Goal: Transaction & Acquisition: Obtain resource

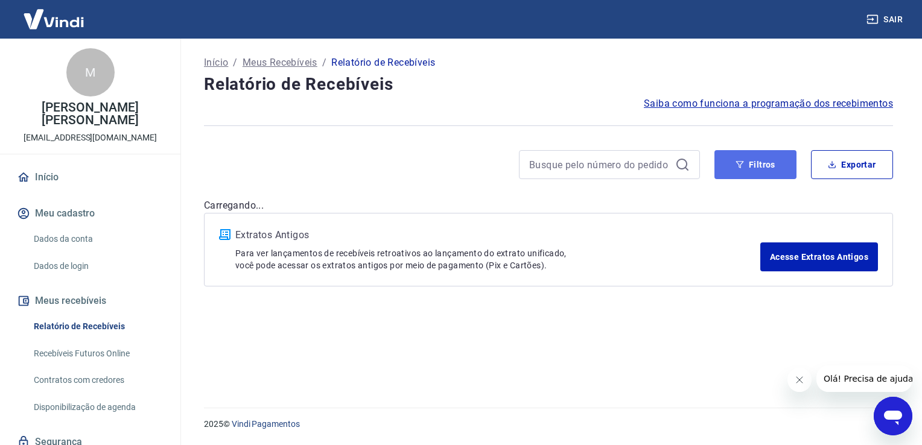
click at [755, 157] on button "Filtros" at bounding box center [755, 164] width 82 height 29
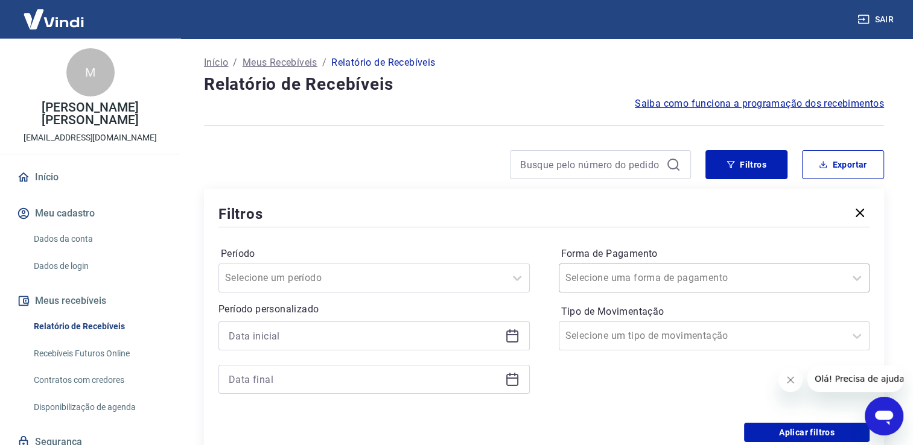
click at [629, 282] on input "Forma de Pagamento" at bounding box center [626, 278] width 122 height 14
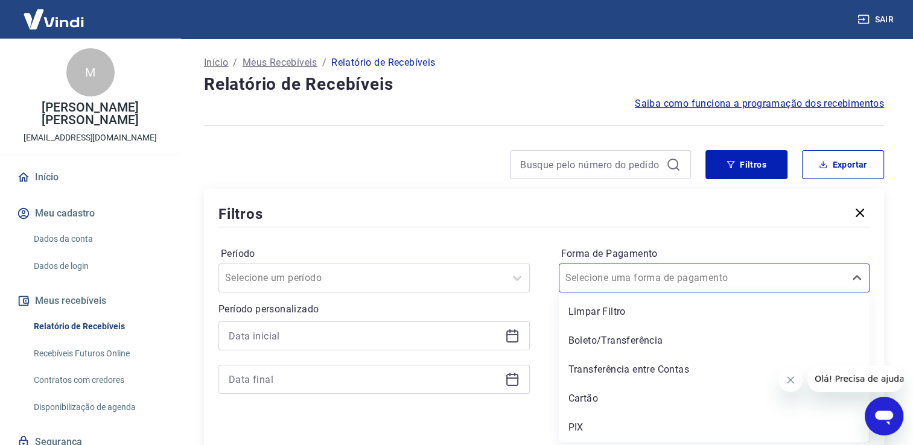
click at [582, 404] on div "Cartão" at bounding box center [714, 399] width 311 height 24
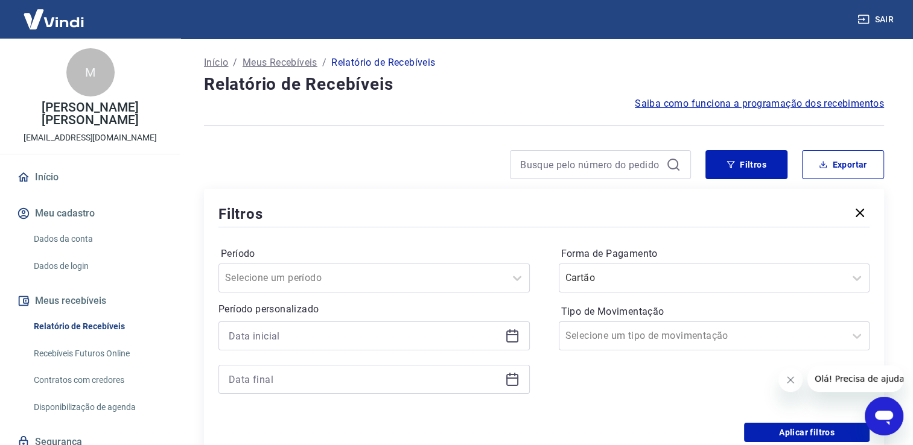
click at [503, 335] on div at bounding box center [373, 336] width 311 height 29
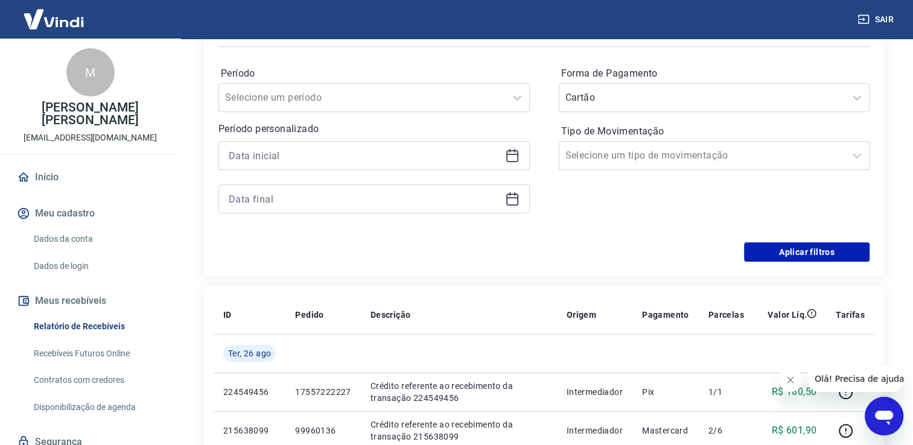
scroll to position [181, 0]
click at [511, 151] on icon at bounding box center [512, 155] width 14 height 14
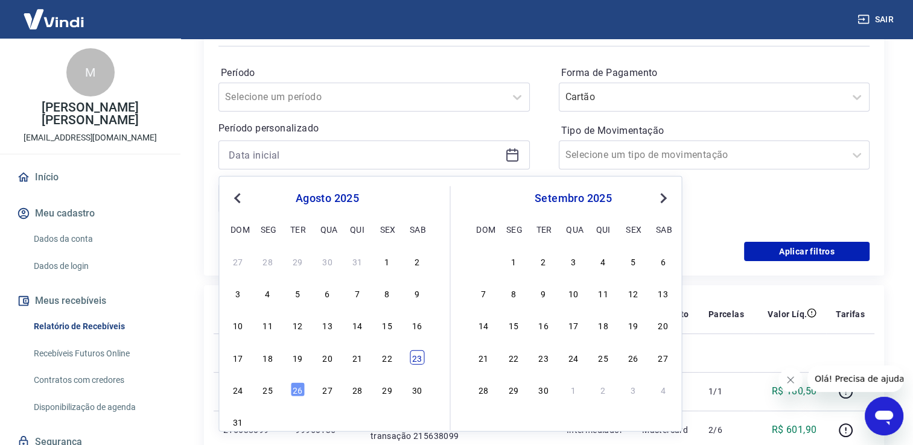
click at [416, 357] on div "23" at bounding box center [417, 357] width 14 height 14
type input "[DATE]"
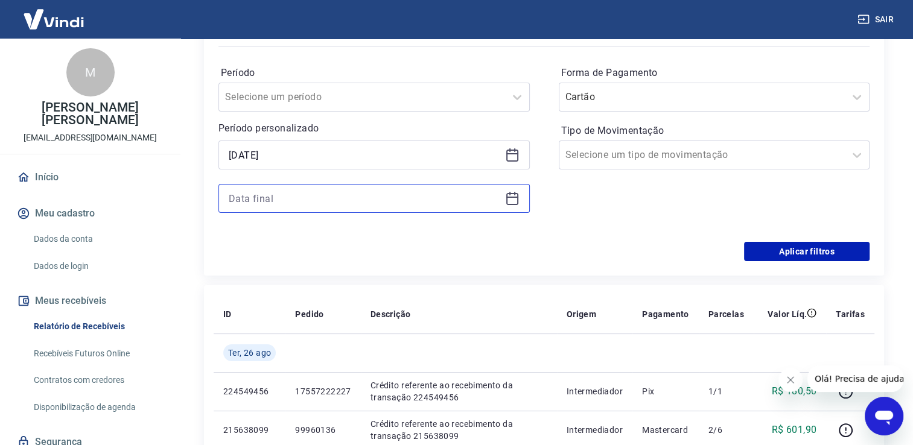
click at [383, 203] on input at bounding box center [365, 198] width 272 height 18
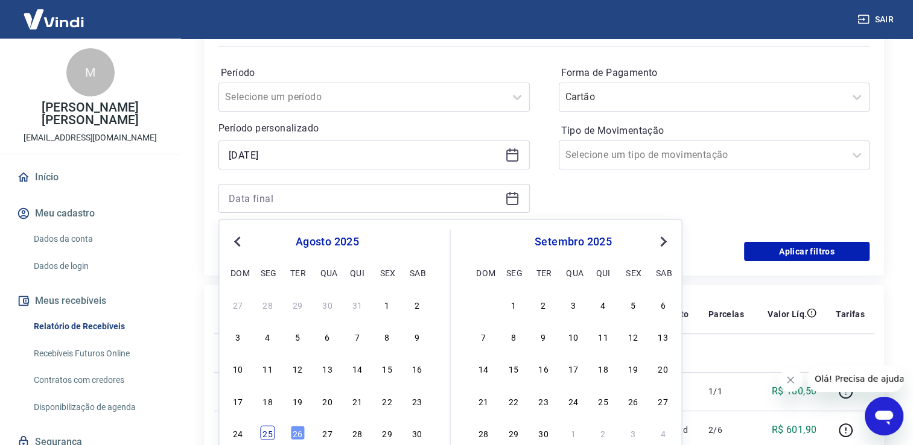
click at [265, 432] on div "25" at bounding box center [268, 433] width 14 height 14
type input "[DATE]"
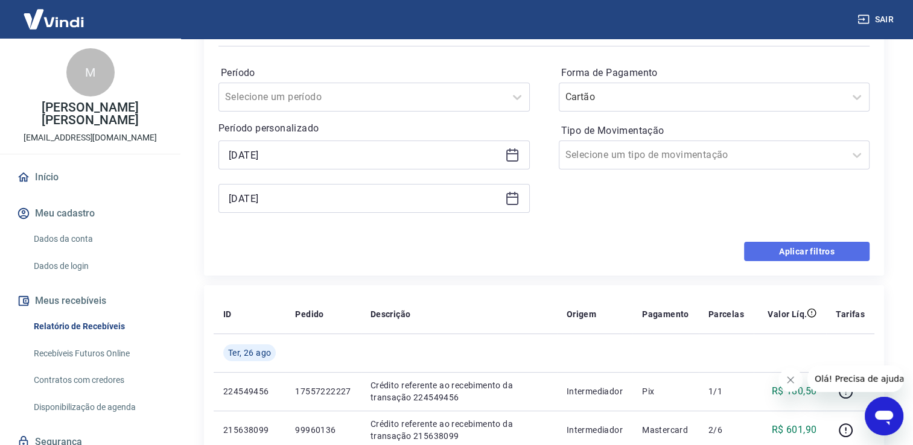
click at [784, 259] on button "Aplicar filtros" at bounding box center [807, 251] width 126 height 19
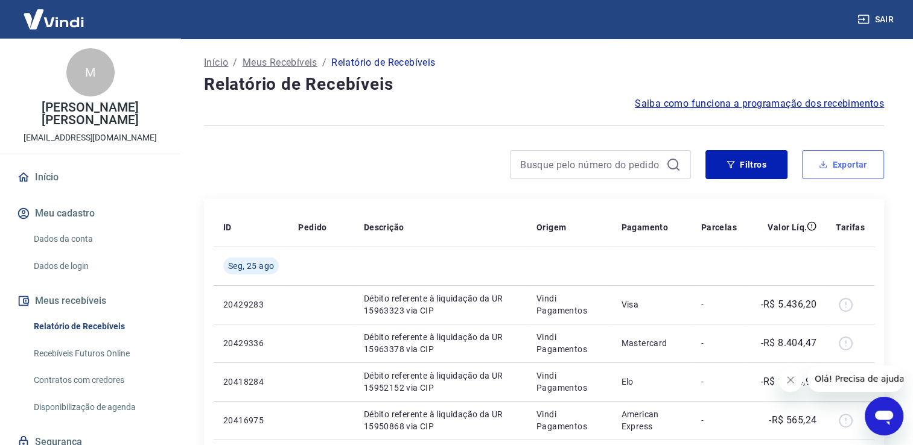
click at [830, 165] on button "Exportar" at bounding box center [843, 164] width 82 height 29
type input "[DATE]"
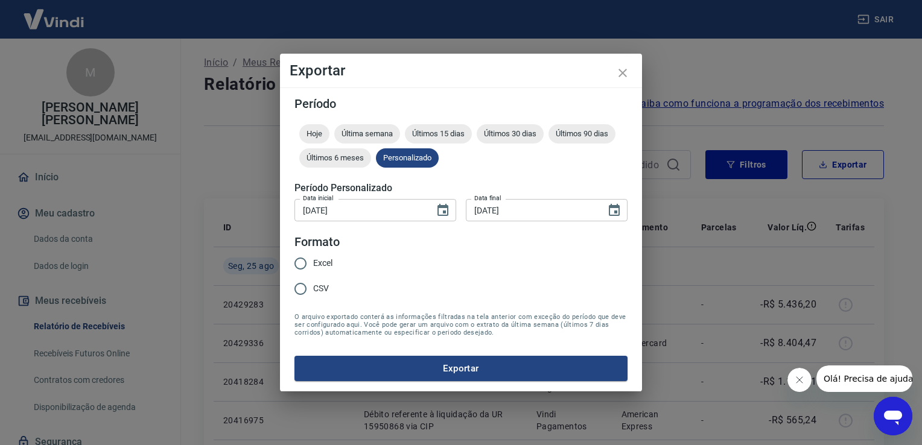
click at [331, 264] on span "Excel" at bounding box center [322, 263] width 19 height 13
click at [313, 264] on input "Excel" at bounding box center [300, 263] width 25 height 25
radio input "true"
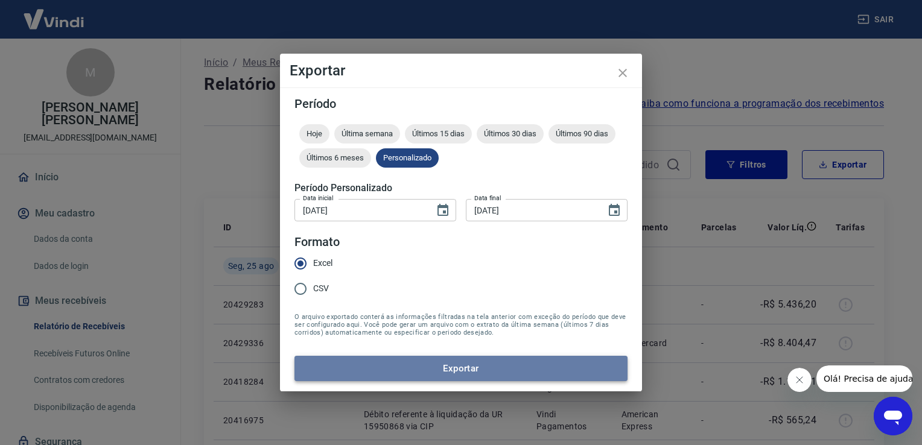
click at [434, 363] on button "Exportar" at bounding box center [460, 368] width 333 height 25
